Goal: Transaction & Acquisition: Purchase product/service

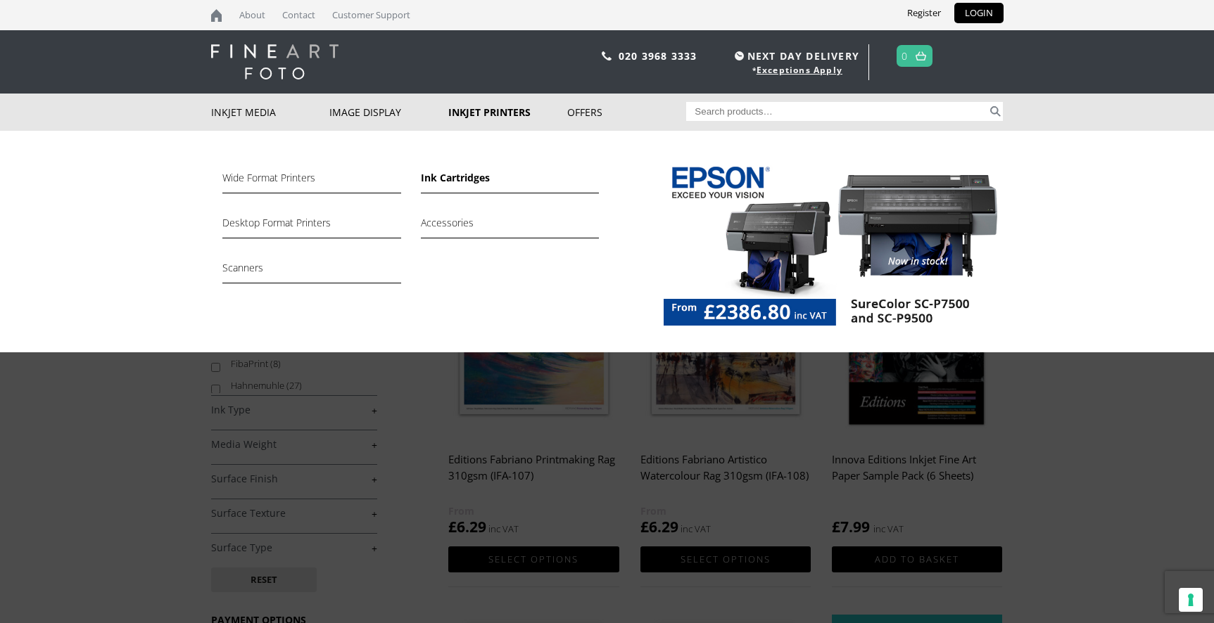
click at [455, 176] on link "Ink Cartridges" at bounding box center [510, 182] width 178 height 24
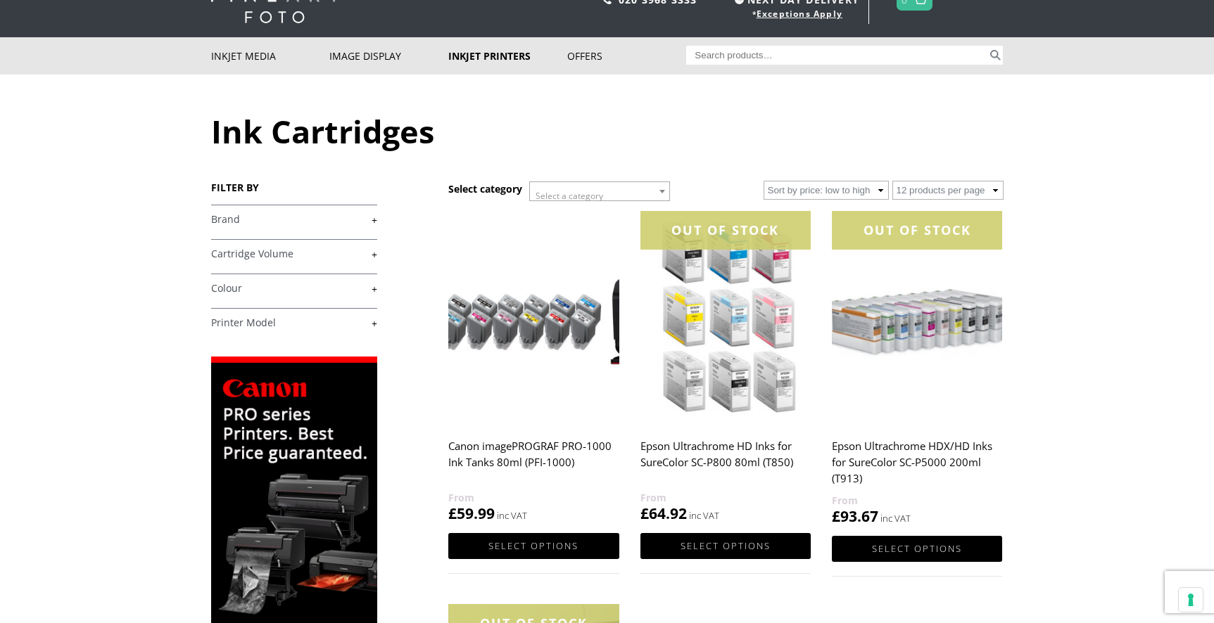
scroll to position [57, 0]
click at [367, 220] on link "+" at bounding box center [294, 219] width 166 height 13
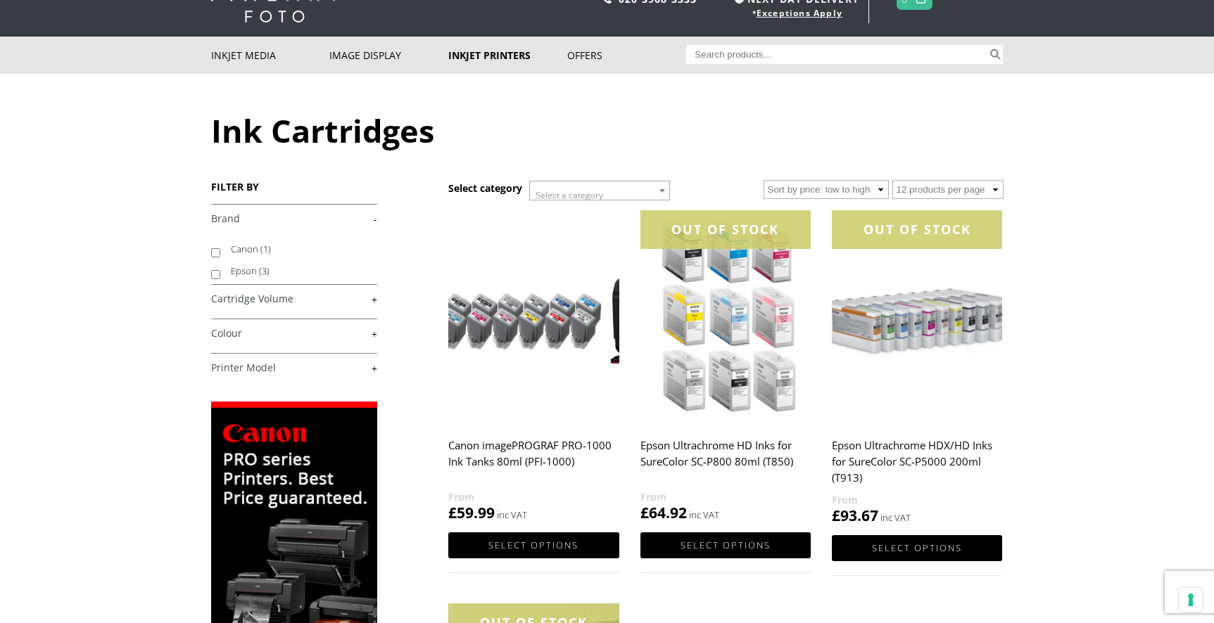
click at [213, 275] on input "Epson (3)" at bounding box center [215, 274] width 9 height 9
checkbox input "true"
click at [277, 298] on link "+" at bounding box center [294, 299] width 166 height 13
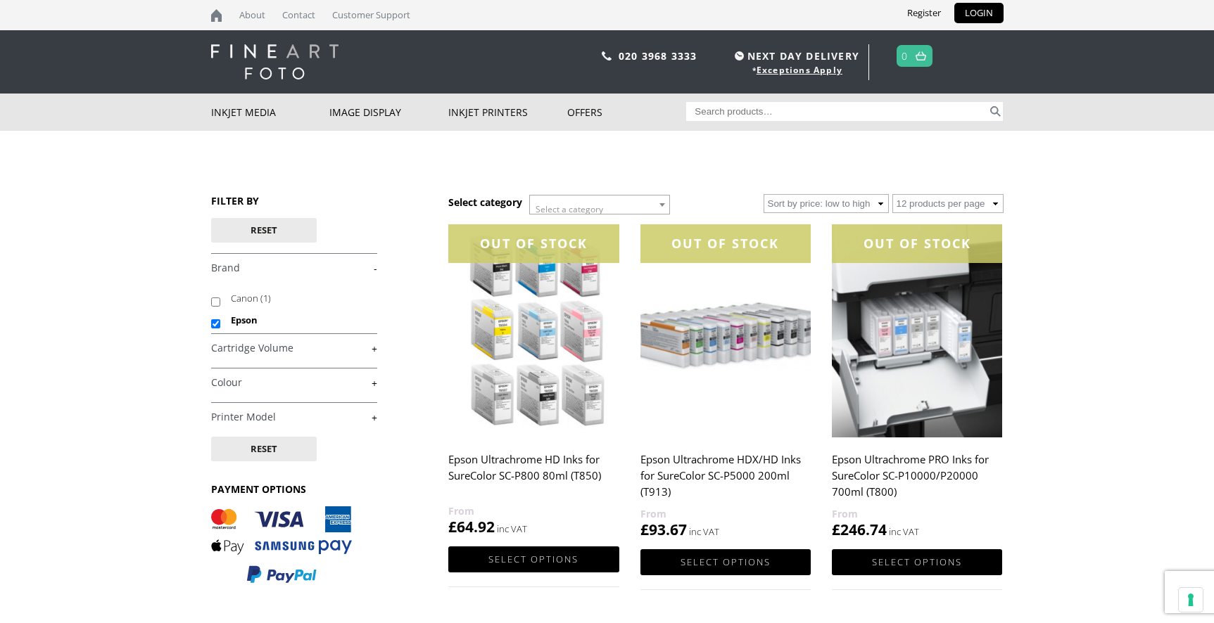
click at [261, 354] on link "+" at bounding box center [294, 348] width 166 height 13
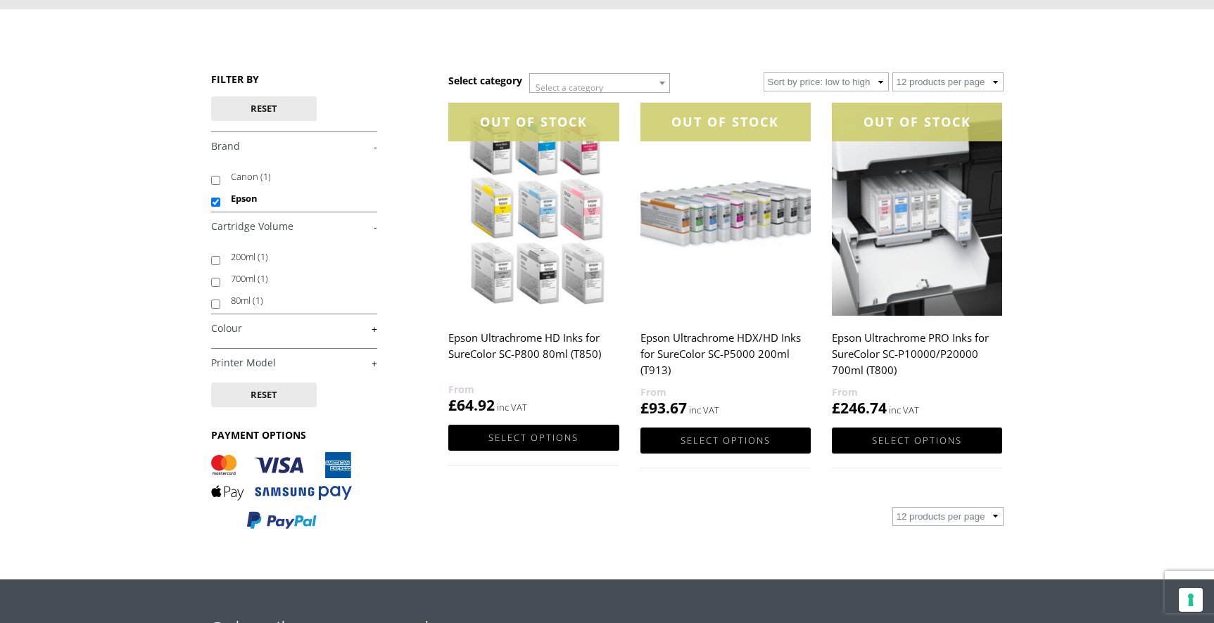
scroll to position [123, 0]
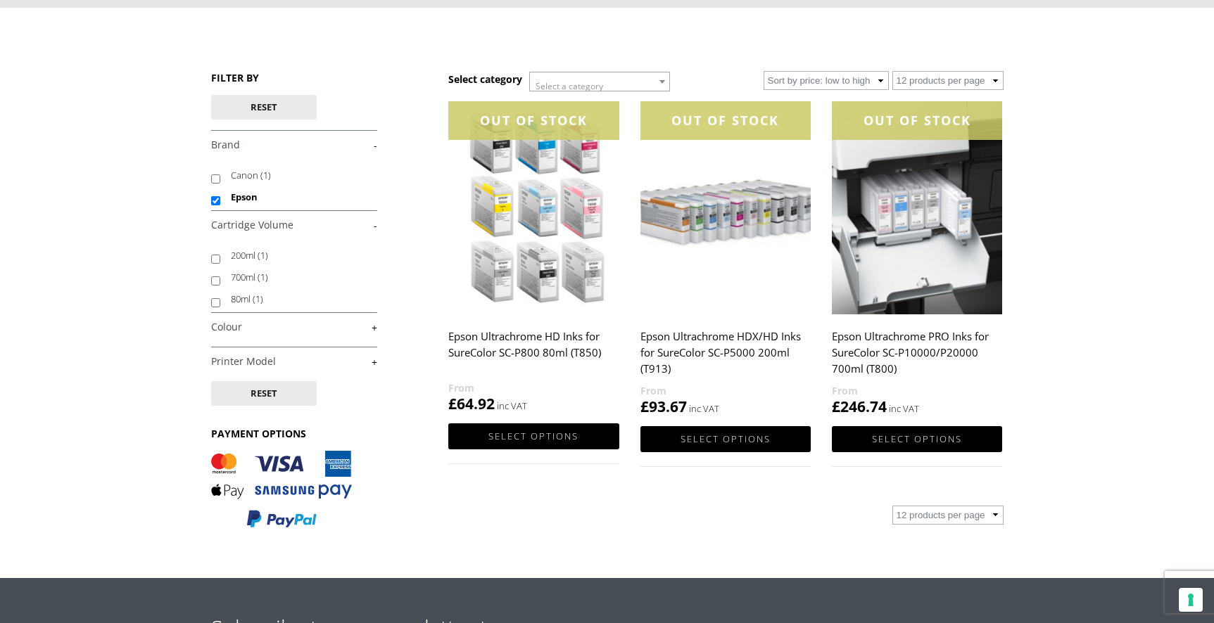
click at [369, 360] on link "+" at bounding box center [294, 361] width 166 height 13
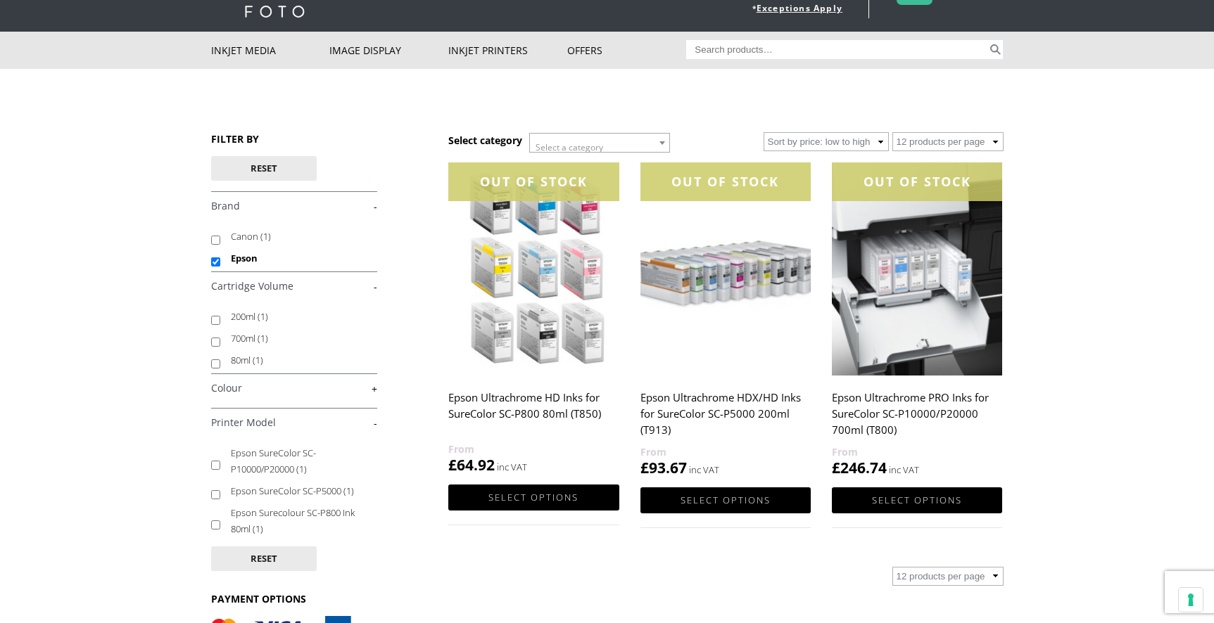
scroll to position [0, 0]
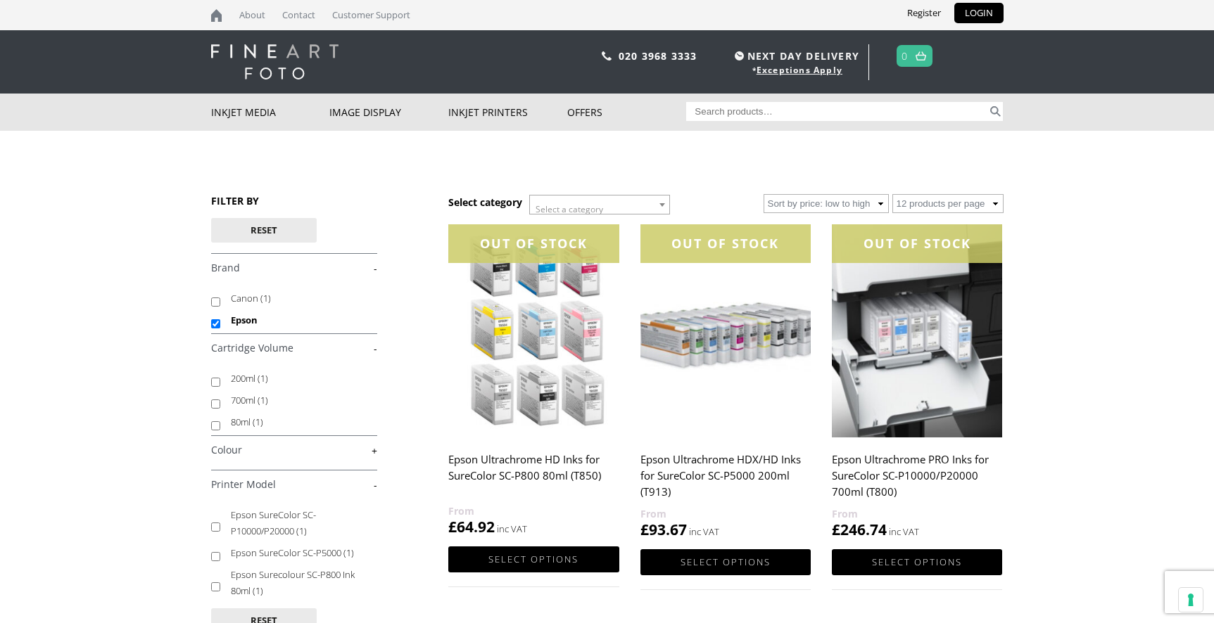
click at [642, 205] on span "Select a category" at bounding box center [599, 210] width 139 height 28
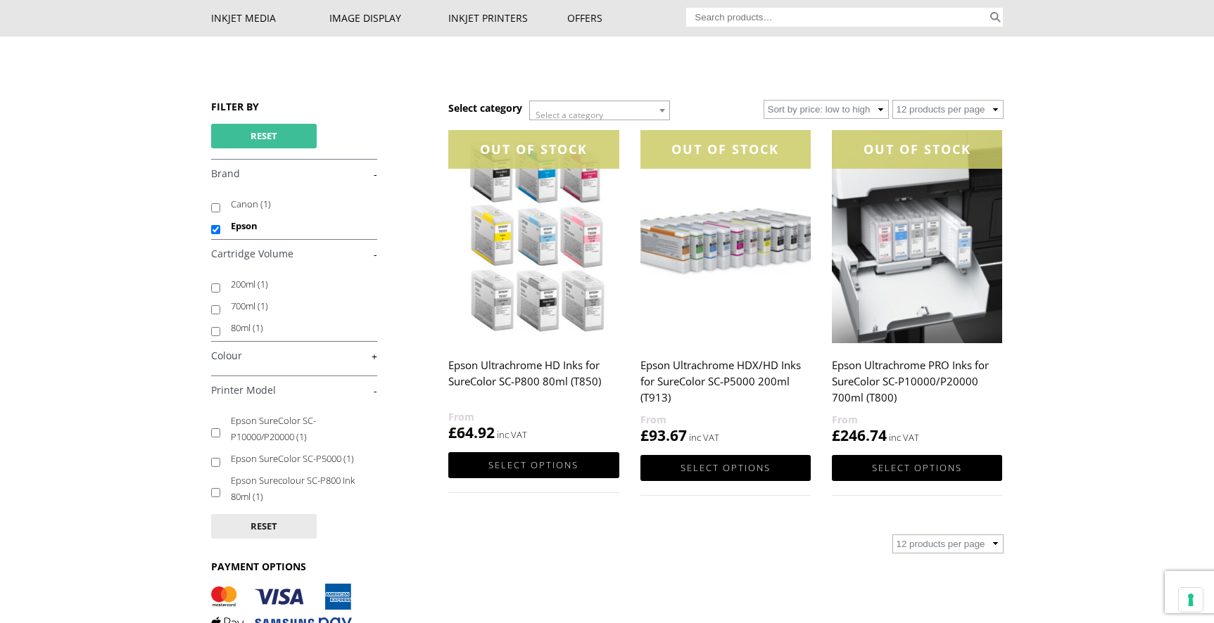
click at [267, 128] on button "Reset" at bounding box center [264, 136] width 106 height 25
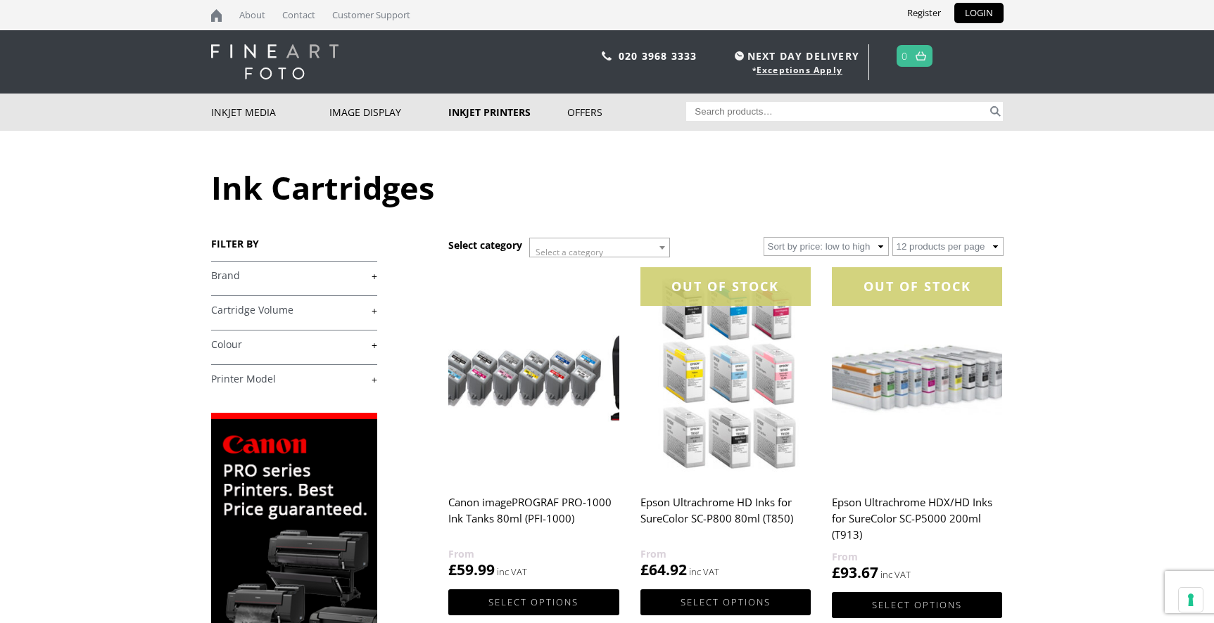
click at [257, 283] on h4 "Brand +" at bounding box center [294, 275] width 166 height 28
click at [377, 277] on div "FILTER BY £ 25.00 - £ 74.99 (2) £ 75.00 - £ 149.99 (2) £" at bounding box center [330, 535] width 238 height 596
click at [373, 276] on link "+" at bounding box center [294, 276] width 166 height 13
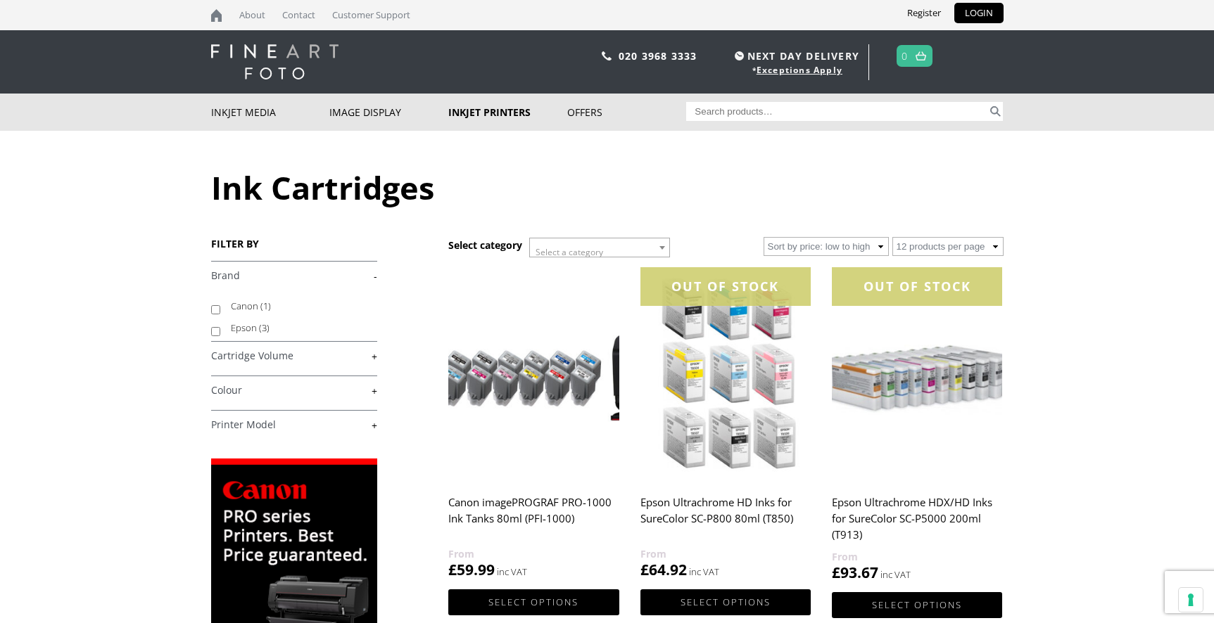
click at [215, 331] on input "Epson (3)" at bounding box center [215, 331] width 9 height 9
checkbox input "true"
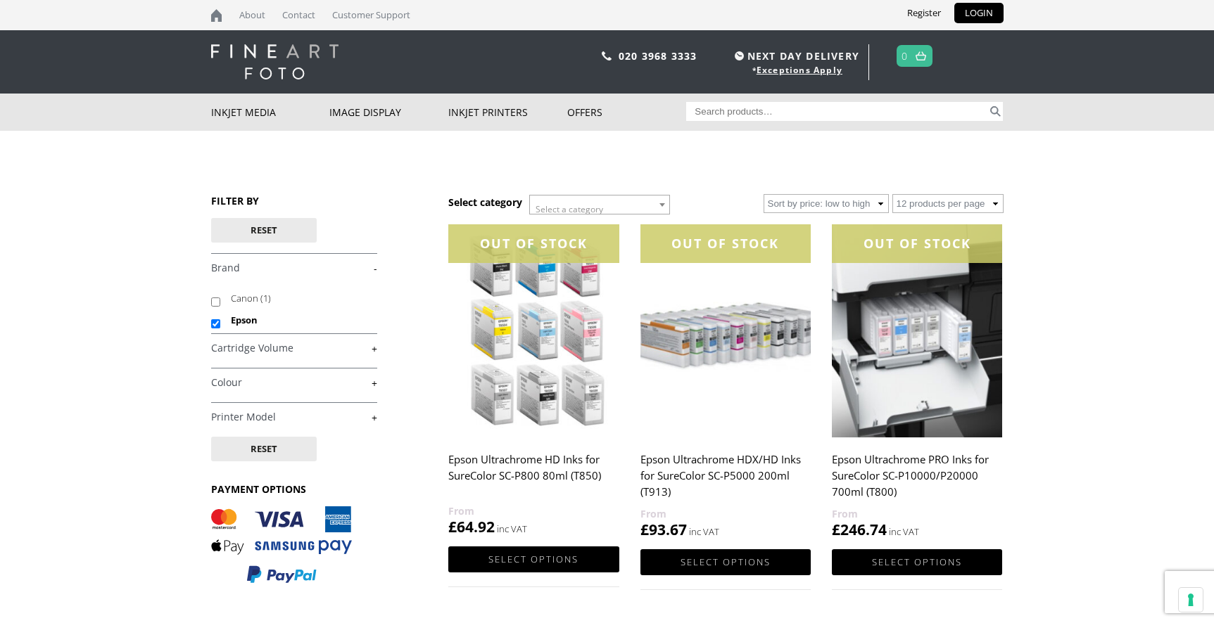
click at [371, 348] on link "+" at bounding box center [294, 348] width 166 height 13
